Goal: Information Seeking & Learning: Find specific page/section

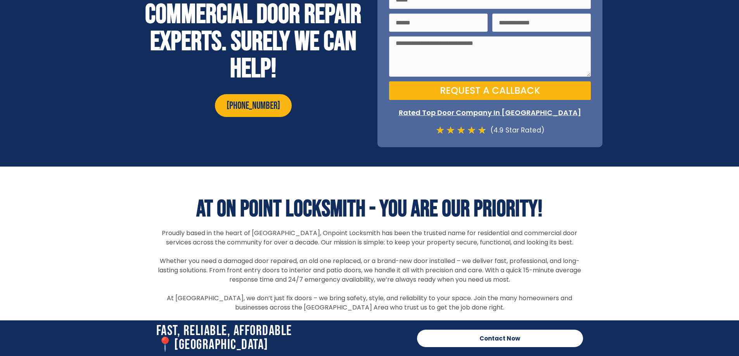
scroll to position [3180, 0]
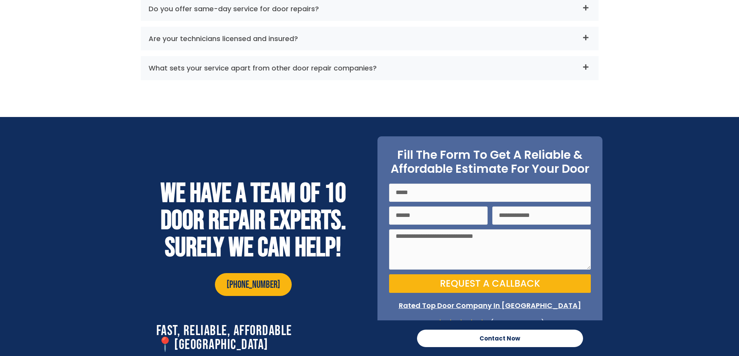
scroll to position [3103, 0]
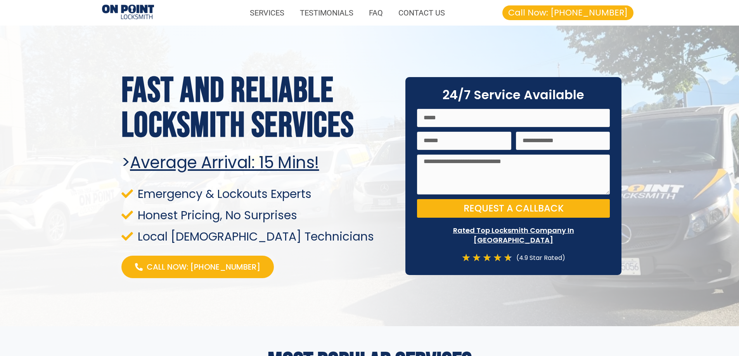
drag, startPoint x: 313, startPoint y: 81, endPoint x: 319, endPoint y: 84, distance: 6.6
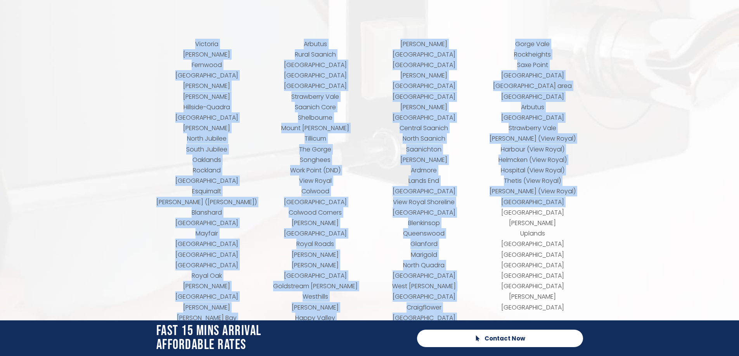
scroll to position [3206, 0]
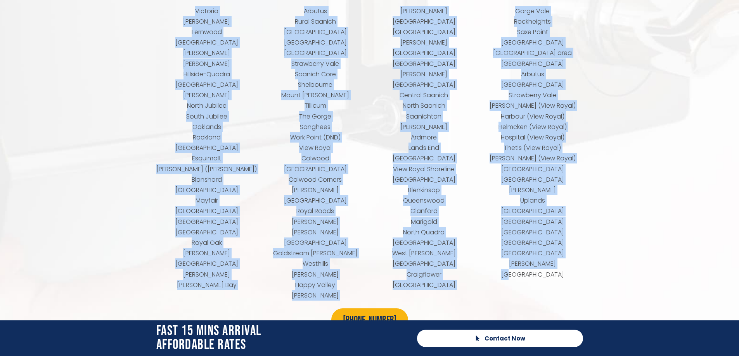
drag, startPoint x: 192, startPoint y: 76, endPoint x: 557, endPoint y: 255, distance: 407.3
click at [557, 254] on div "Victoria James Bay Fernwood Cook Street Village Fairfield-Gonzales Gonzales Hil…" at bounding box center [369, 153] width 434 height 303
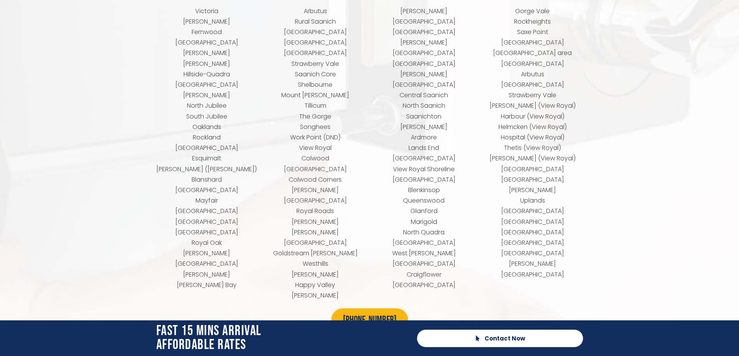
click at [557, 255] on p "Gorge Vale Rockheights Saxe Point West Bay Craigflower Manor area Ten Mile Poin…" at bounding box center [532, 143] width 101 height 274
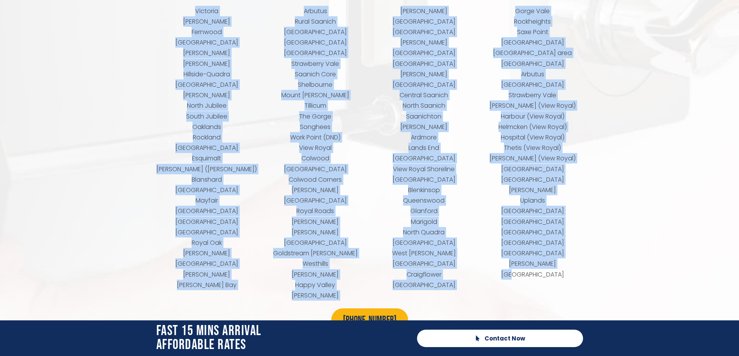
drag, startPoint x: 192, startPoint y: 76, endPoint x: 563, endPoint y: 256, distance: 412.0
click at [563, 256] on div "Victoria James Bay Fernwood Cook Street Village Fairfield-Gonzales Gonzales Hil…" at bounding box center [369, 153] width 434 height 303
copy div "Victoria James Bay Fernwood Cook Street Village Fairfield-Gonzales Gonzales Hil…"
